Goal: Check status: Check status

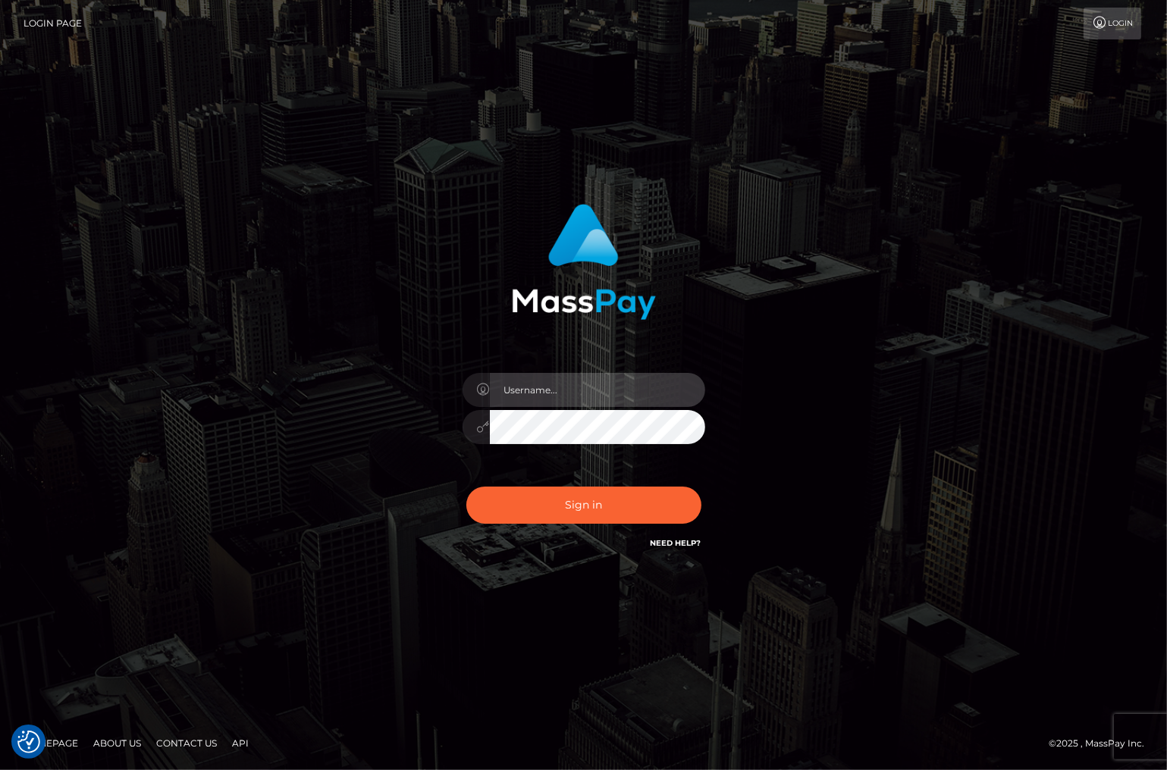
click at [587, 392] on input "text" at bounding box center [597, 390] width 215 height 34
type input "christianc.xcite"
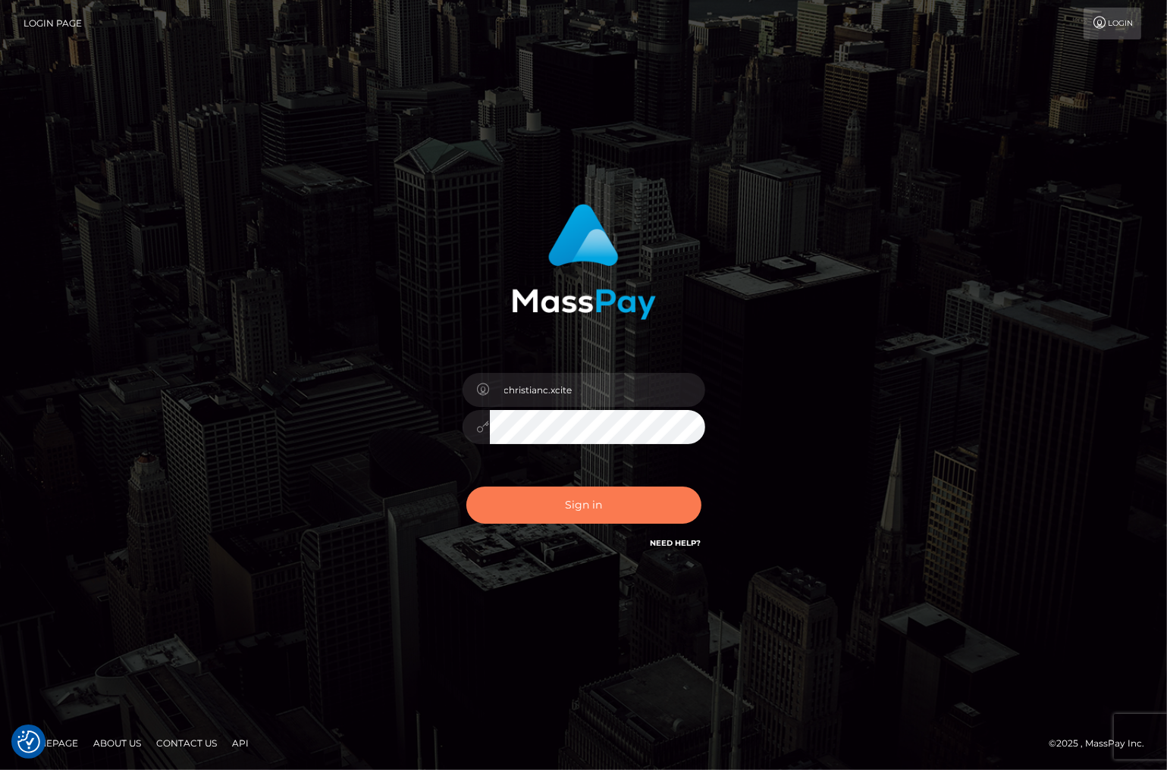
click at [576, 510] on button "Sign in" at bounding box center [583, 505] width 235 height 37
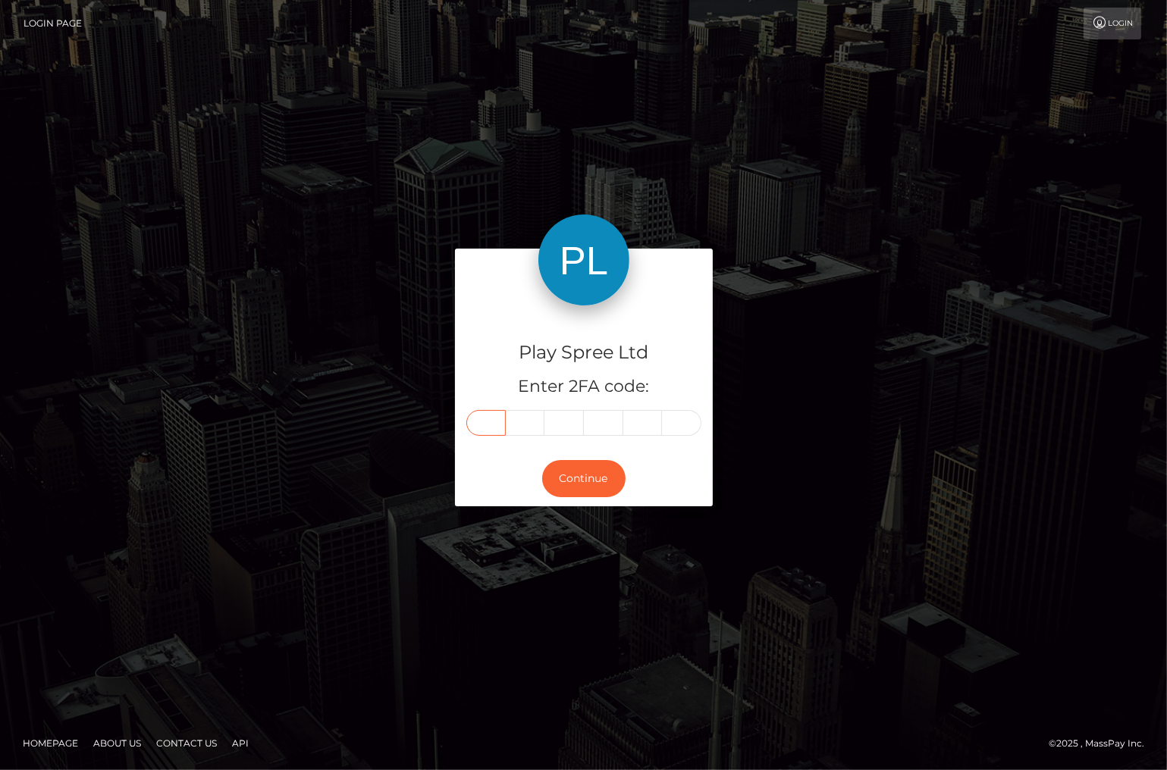
type input "6"
type input "1"
type input "0"
type input "9"
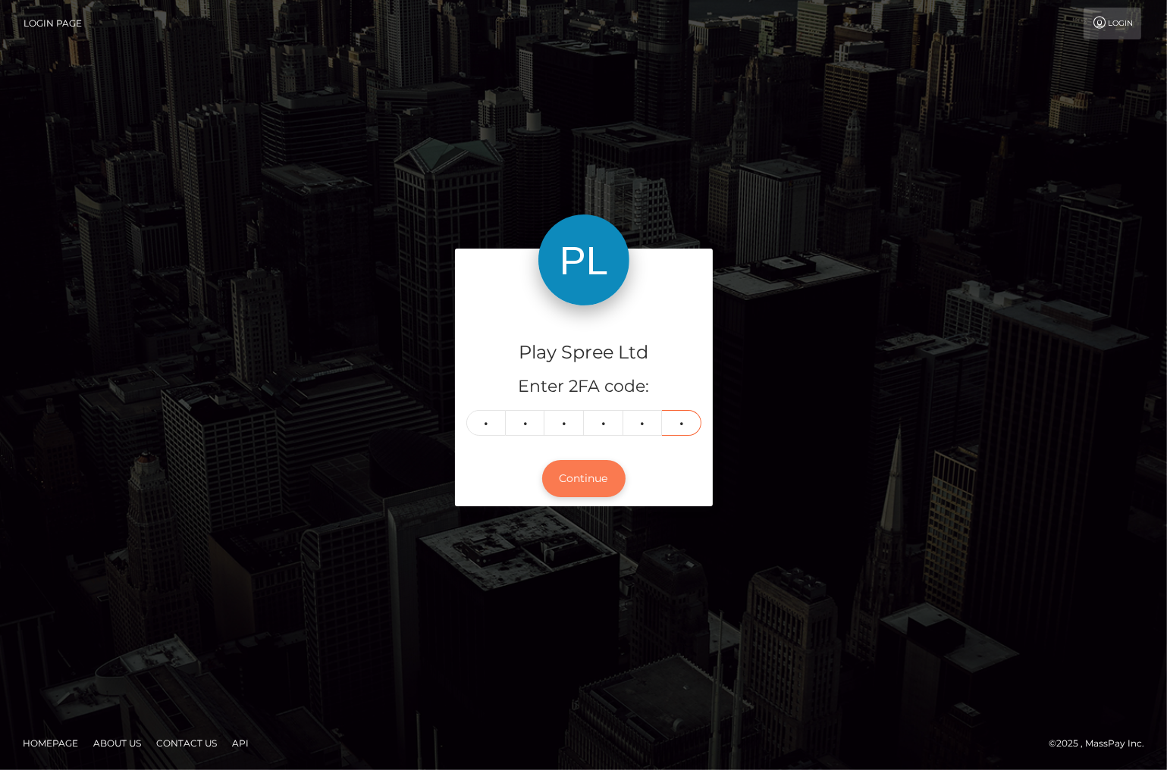
type input "0"
click at [599, 473] on button "Continue" at bounding box center [583, 478] width 83 height 37
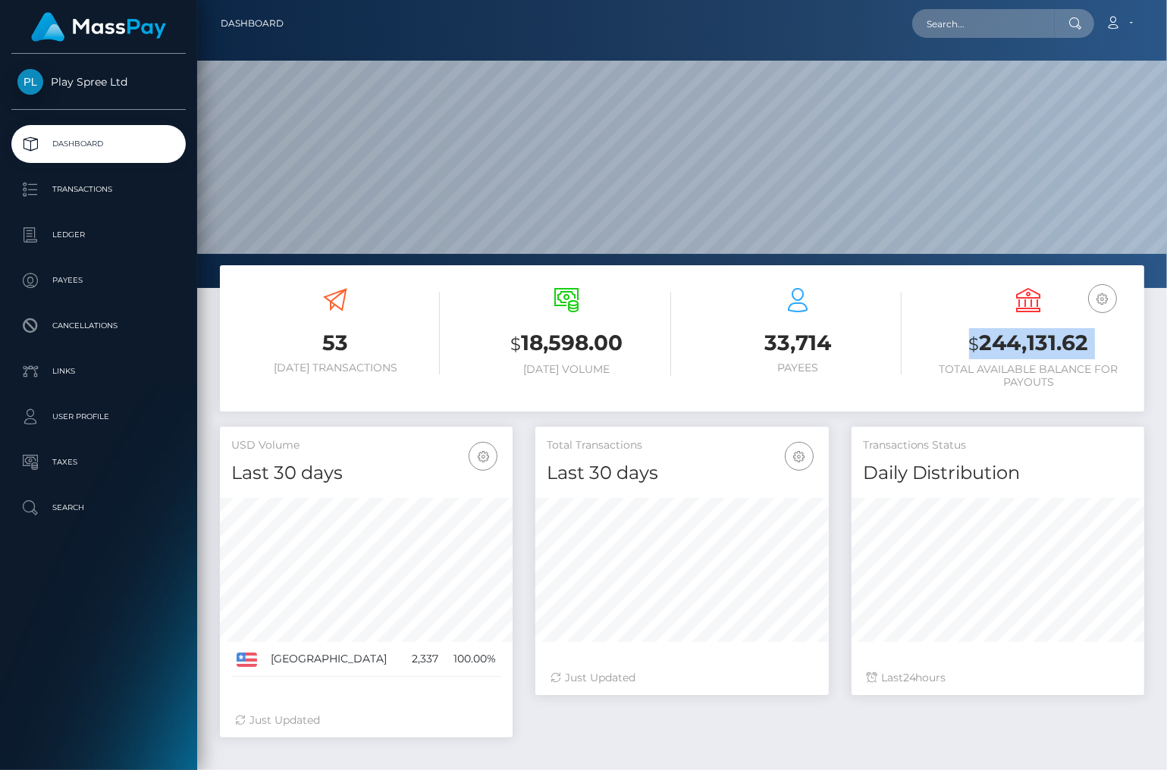
scroll to position [268, 293]
click at [982, 340] on h3 "$ 244,131.62" at bounding box center [1028, 343] width 208 height 31
click at [1026, 344] on h3 "$ 244,131.62" at bounding box center [1028, 343] width 208 height 31
drag, startPoint x: 982, startPoint y: 343, endPoint x: 1060, endPoint y: 358, distance: 79.5
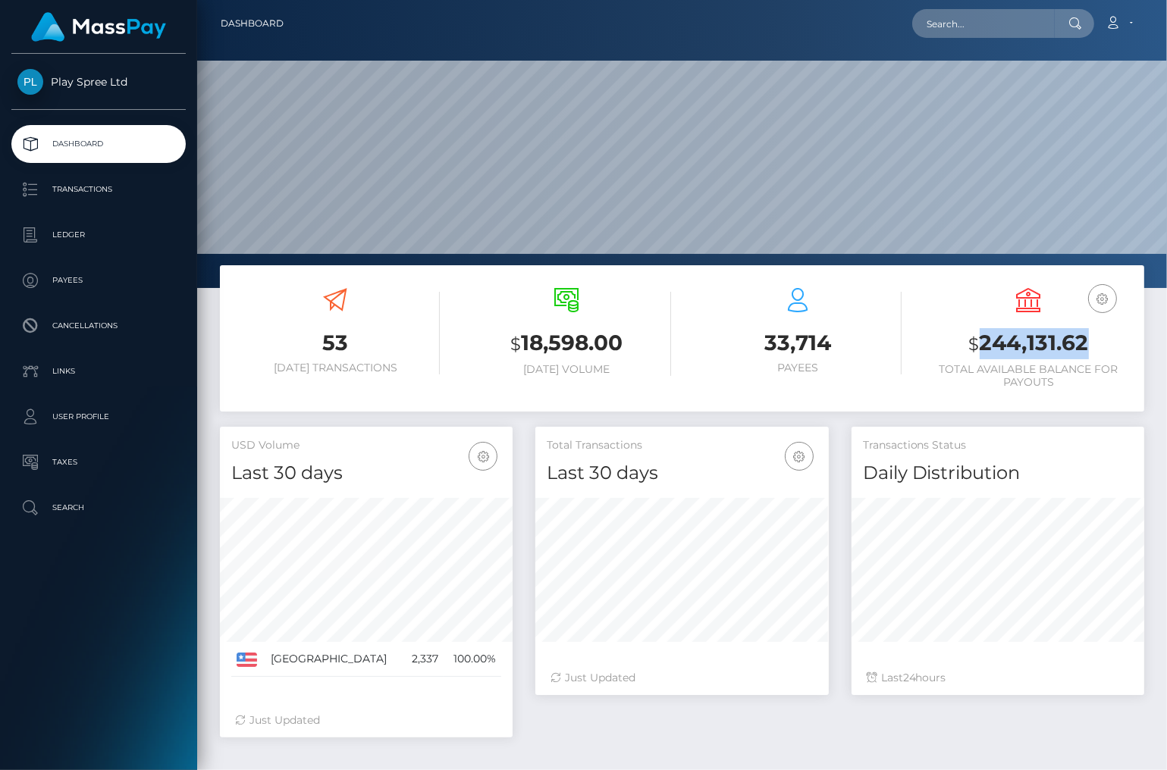
click at [1137, 340] on div "USD Balance $ 244,131.62 Total Available Balance for Payouts" at bounding box center [1028, 340] width 231 height 127
copy h3 "244,131.62"
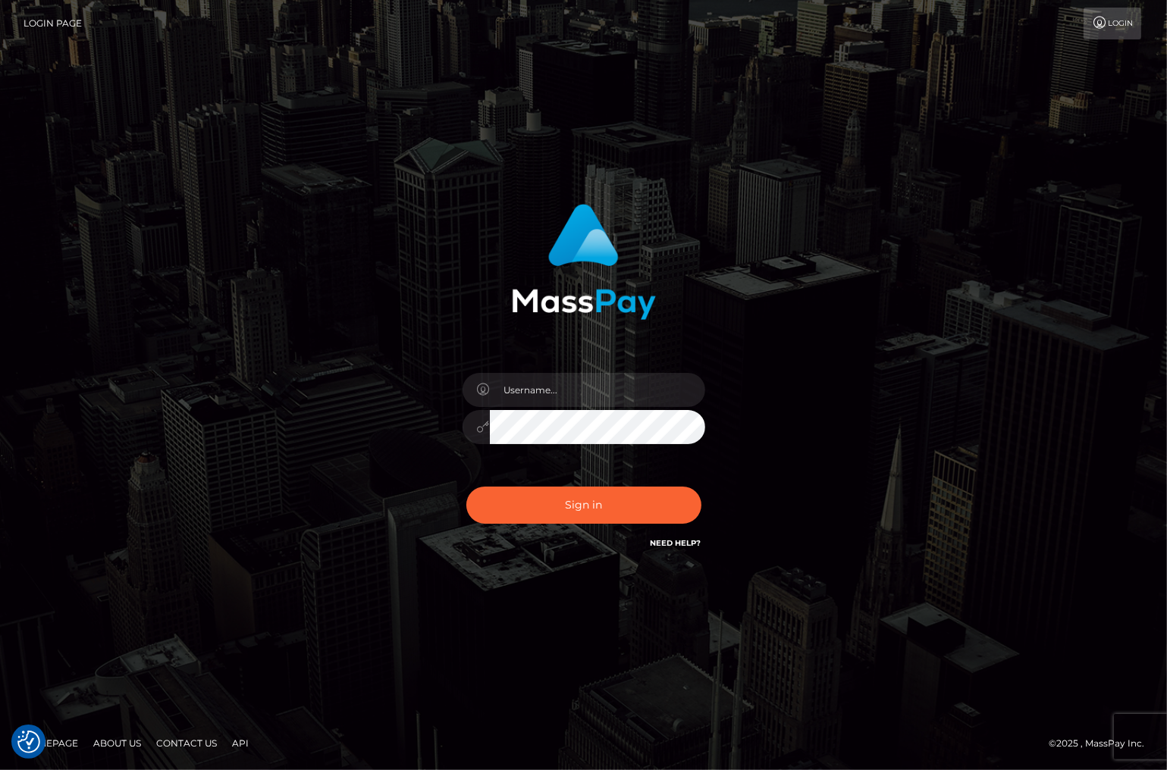
click at [1032, 595] on div "Sign in" at bounding box center [583, 385] width 1167 height 613
